Goal: Task Accomplishment & Management: Complete application form

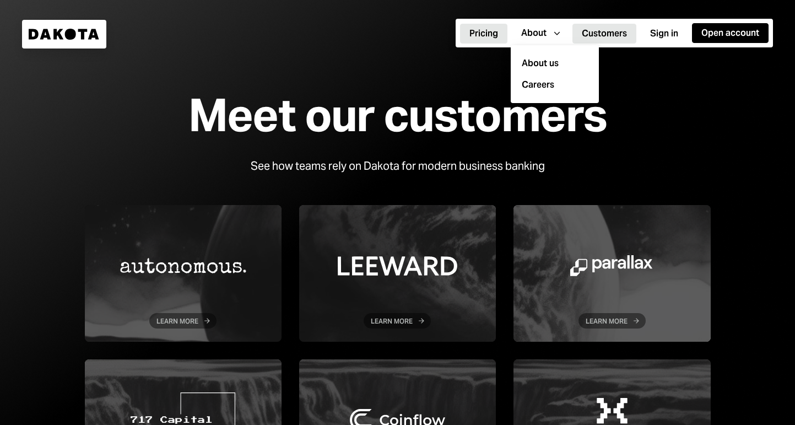
click at [489, 33] on button "Pricing" at bounding box center [483, 34] width 47 height 20
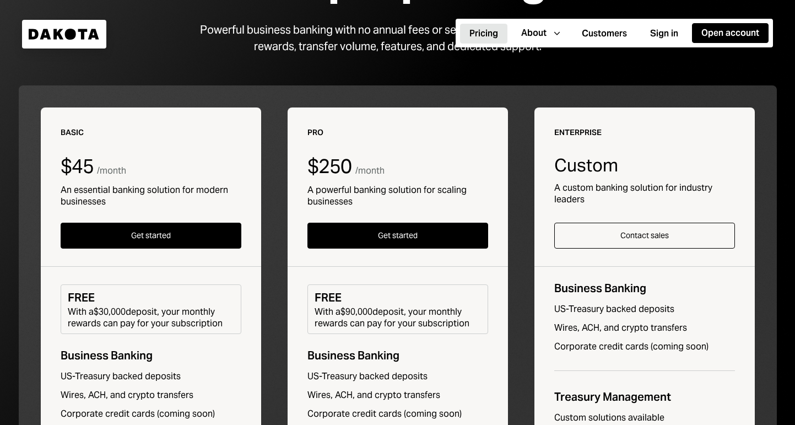
scroll to position [137, 0]
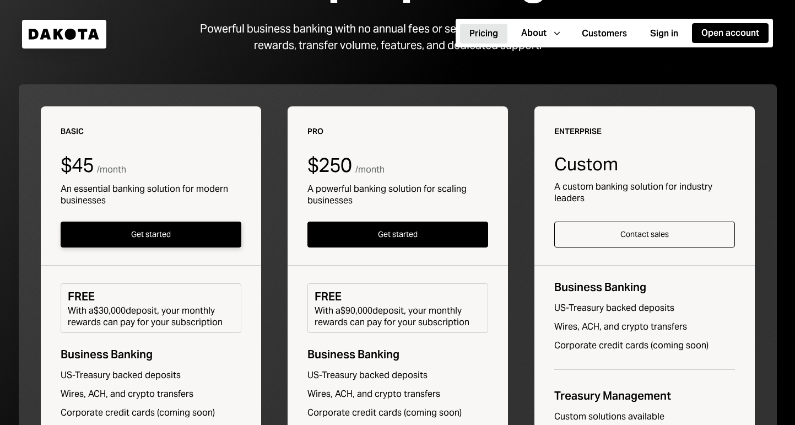
click at [209, 238] on button "Get started" at bounding box center [151, 234] width 181 height 26
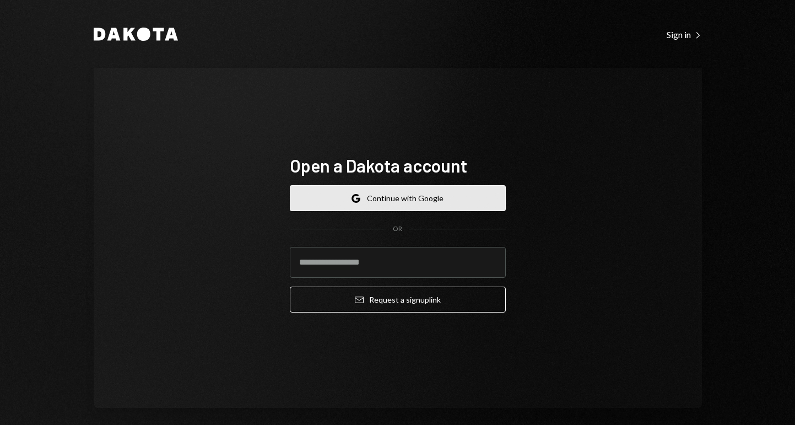
click at [400, 206] on button "Google Continue with Google" at bounding box center [398, 198] width 216 height 26
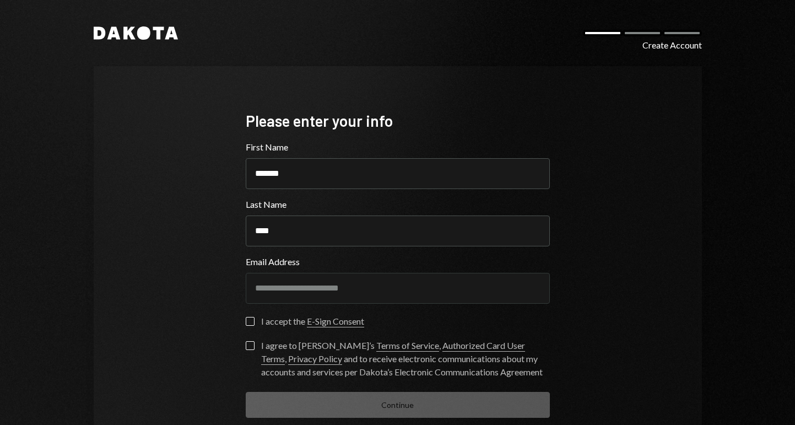
scroll to position [63, 0]
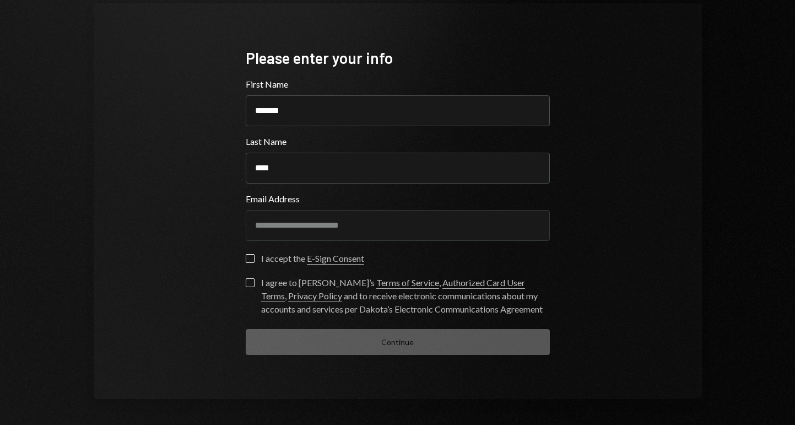
click at [337, 260] on link "E-Sign Consent" at bounding box center [335, 259] width 57 height 12
